Goal: Transaction & Acquisition: Subscribe to service/newsletter

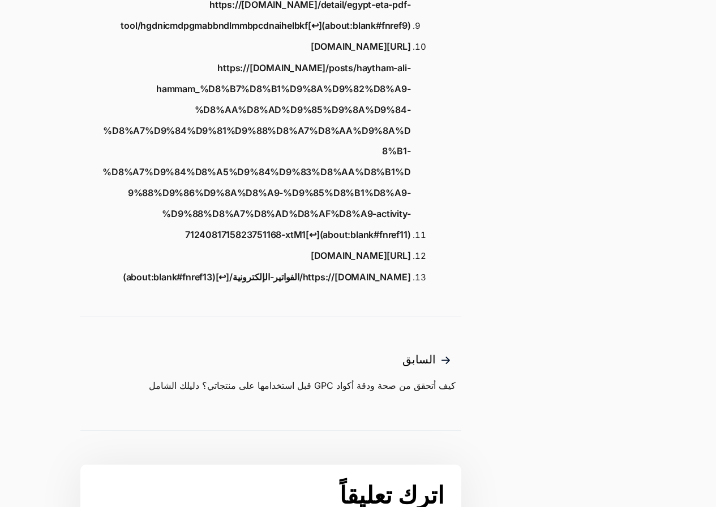
scroll to position [1188, 0]
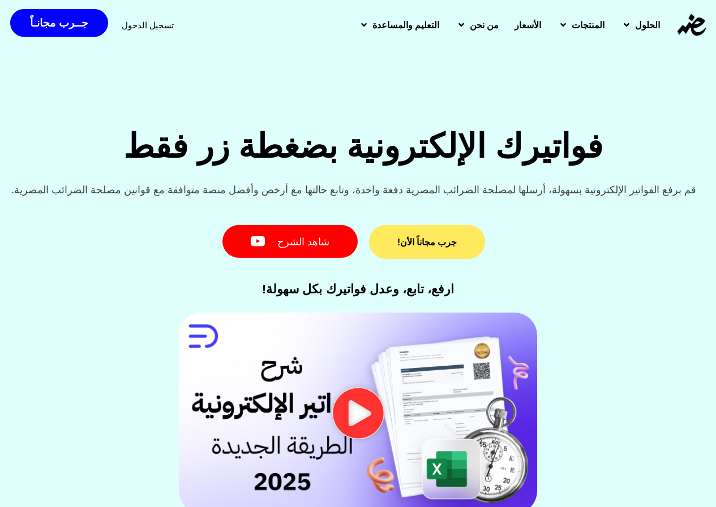
click at [461, 240] on link "جرب مجاناً الأن!" at bounding box center [427, 242] width 116 height 34
